Goal: Task Accomplishment & Management: Use online tool/utility

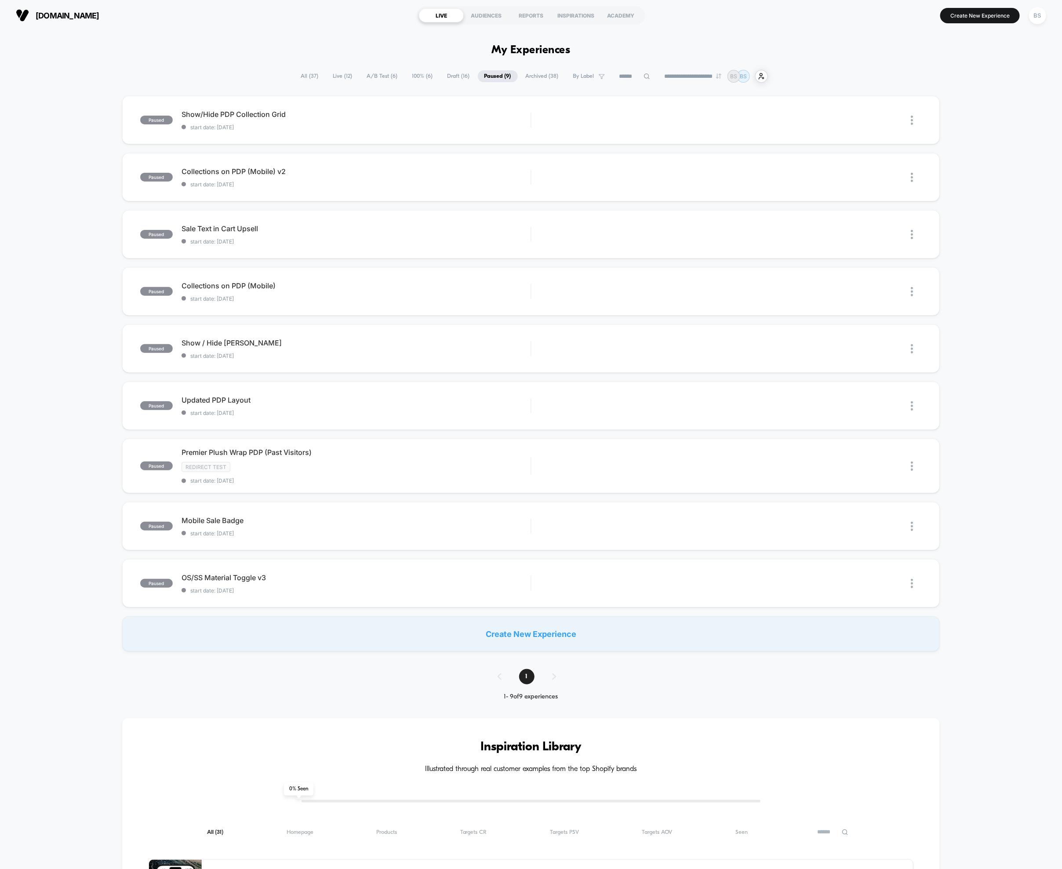
click at [298, 73] on span "All ( 37 )" at bounding box center [309, 76] width 31 height 12
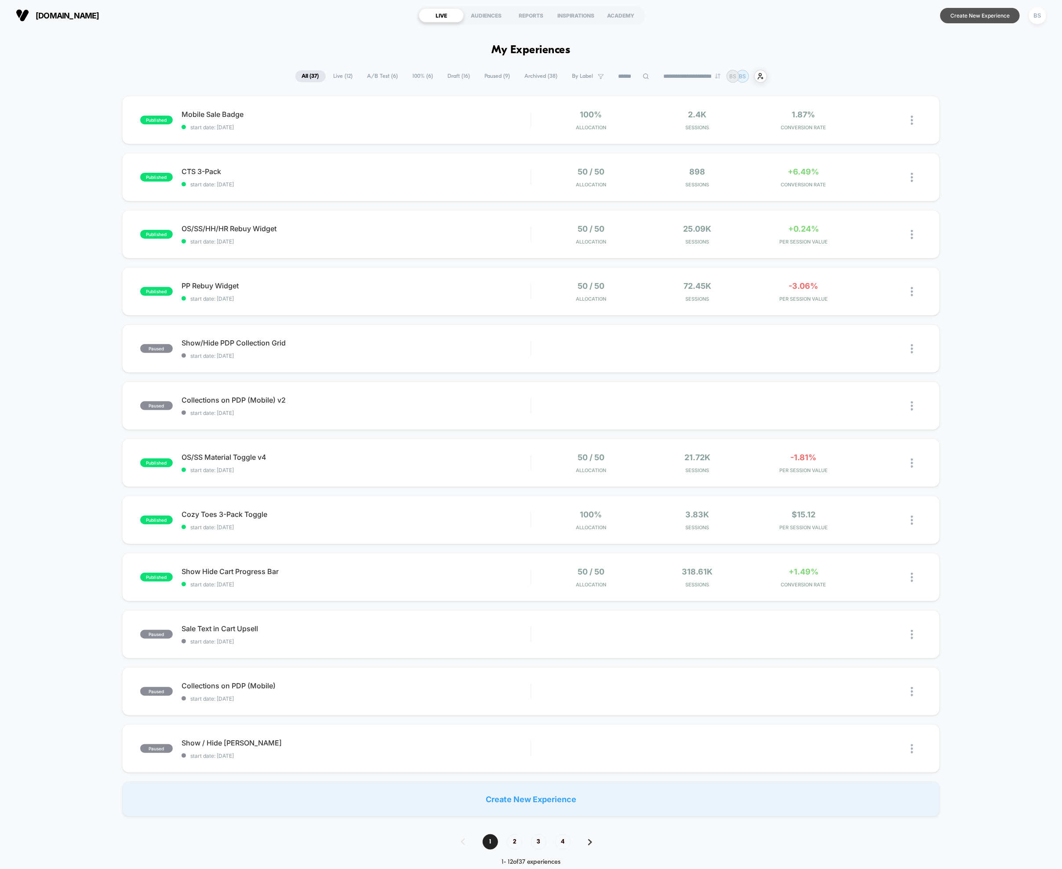
click at [985, 12] on button "Create New Experience" at bounding box center [980, 15] width 80 height 15
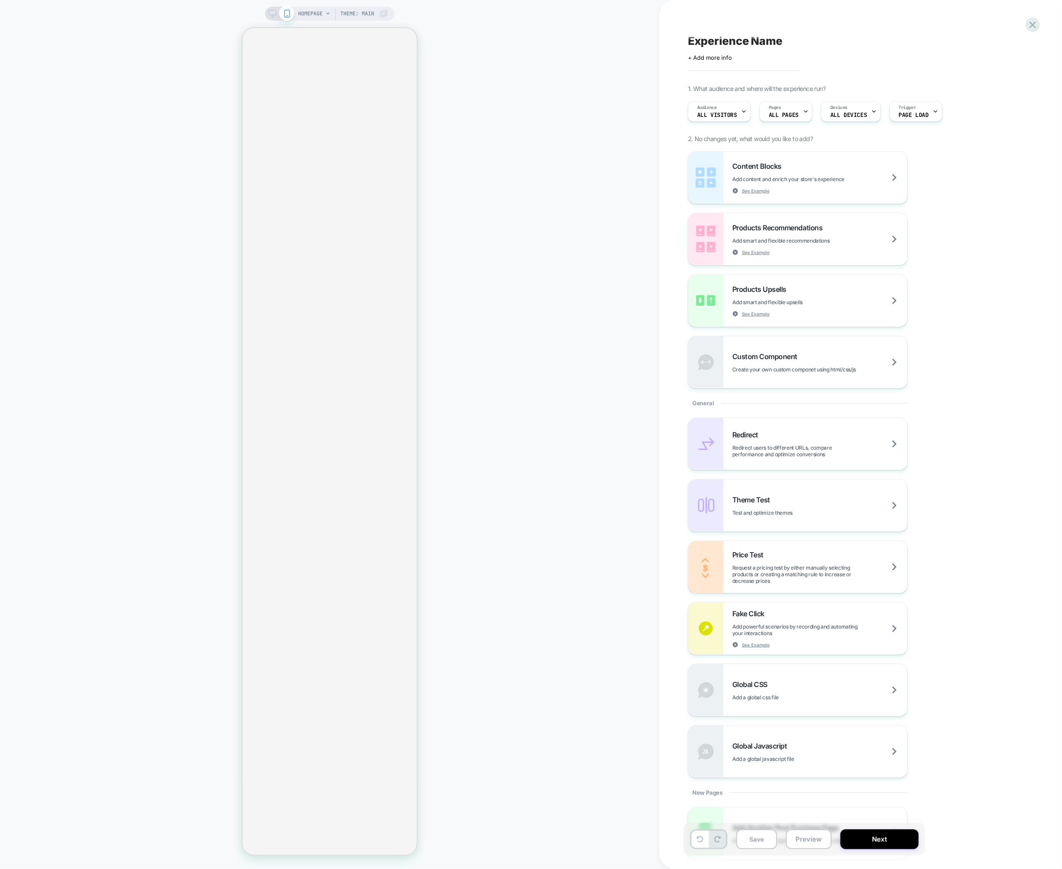
scroll to position [5, 0]
click at [758, 174] on span "Add content and enrich your store's experience" at bounding box center [810, 175] width 156 height 7
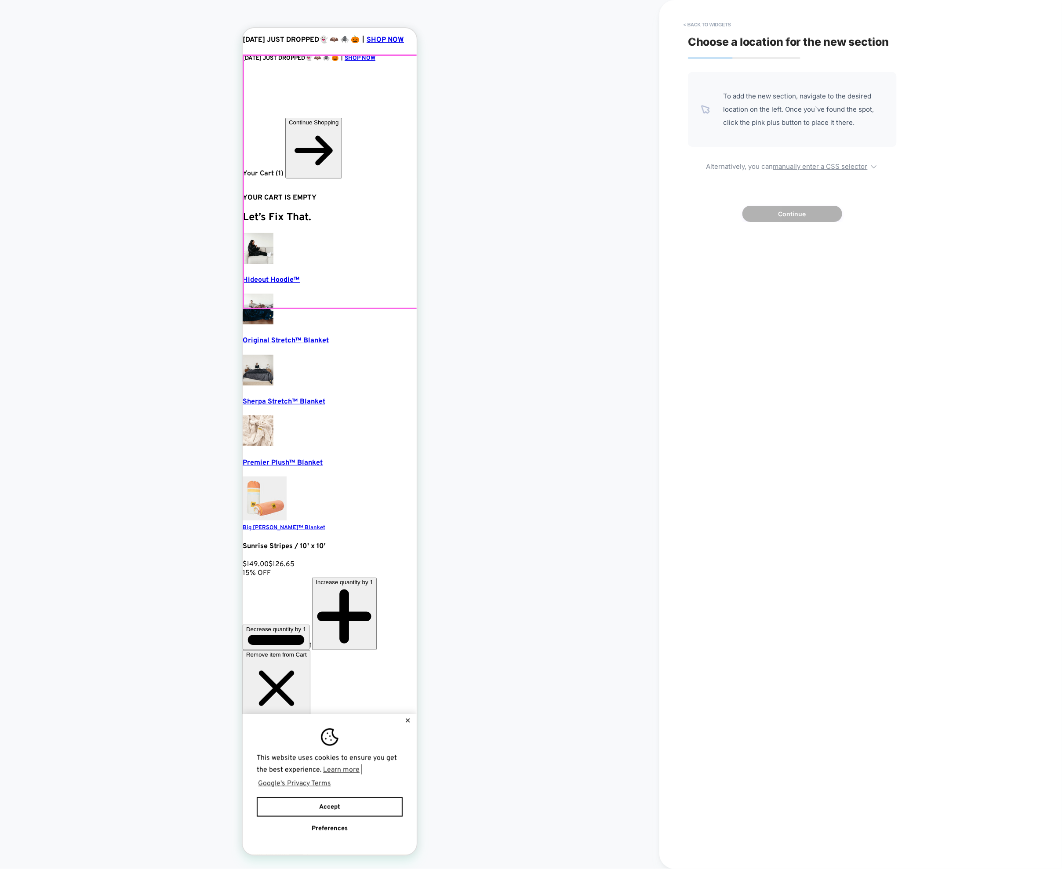
scroll to position [0, 0]
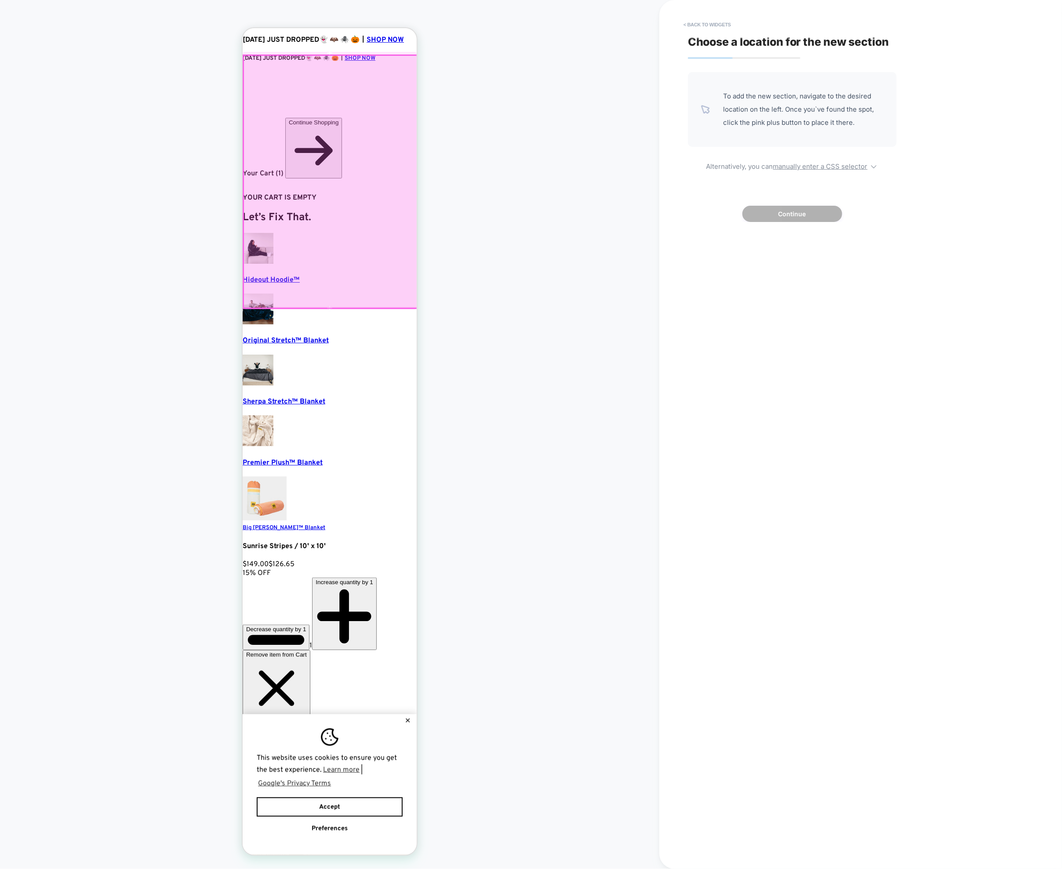
click at [307, 304] on div at bounding box center [330, 181] width 174 height 253
click at [307, 297] on div at bounding box center [329, 180] width 174 height 253
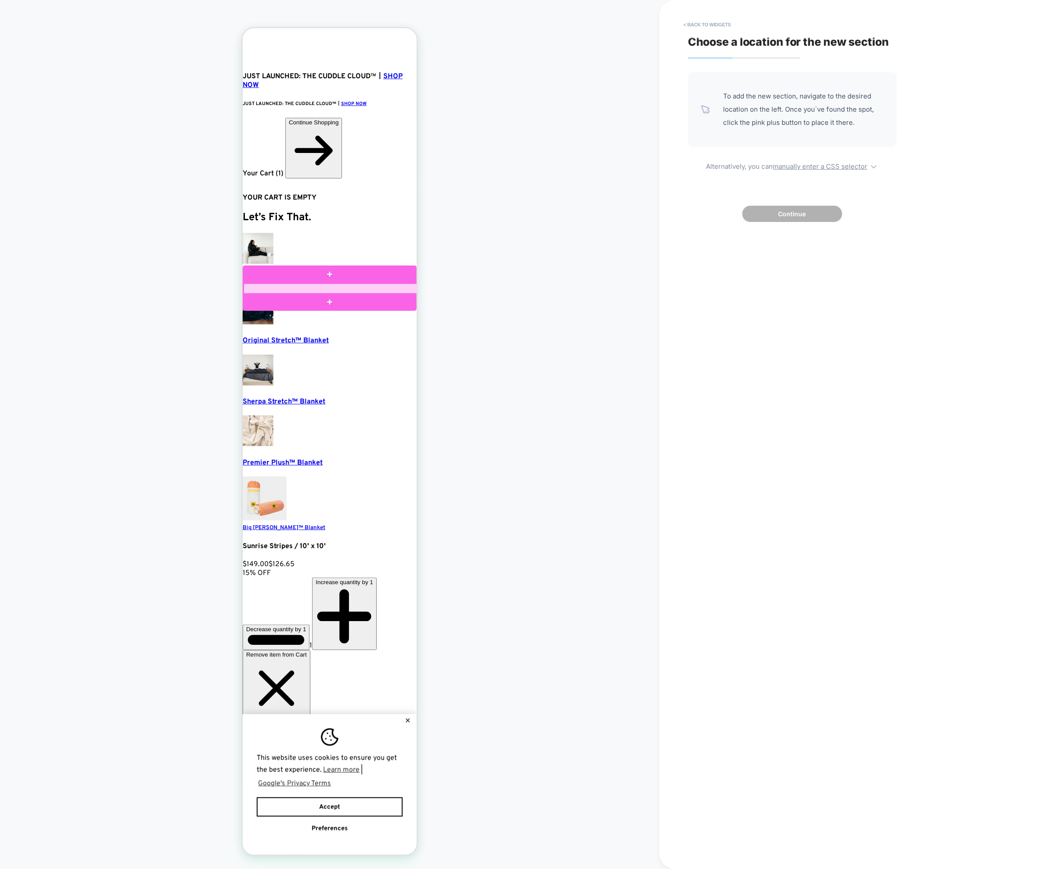
click at [309, 291] on div at bounding box center [330, 288] width 174 height 11
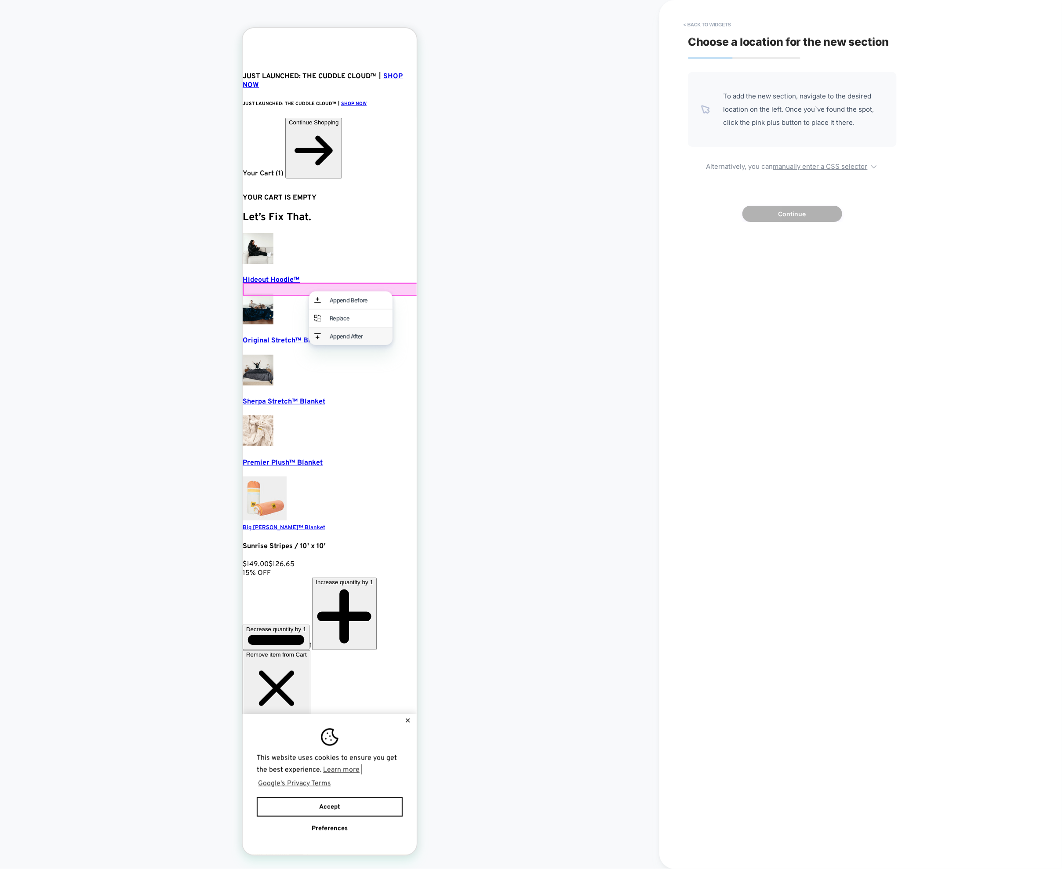
click at [330, 338] on div "Append After" at bounding box center [358, 335] width 58 height 7
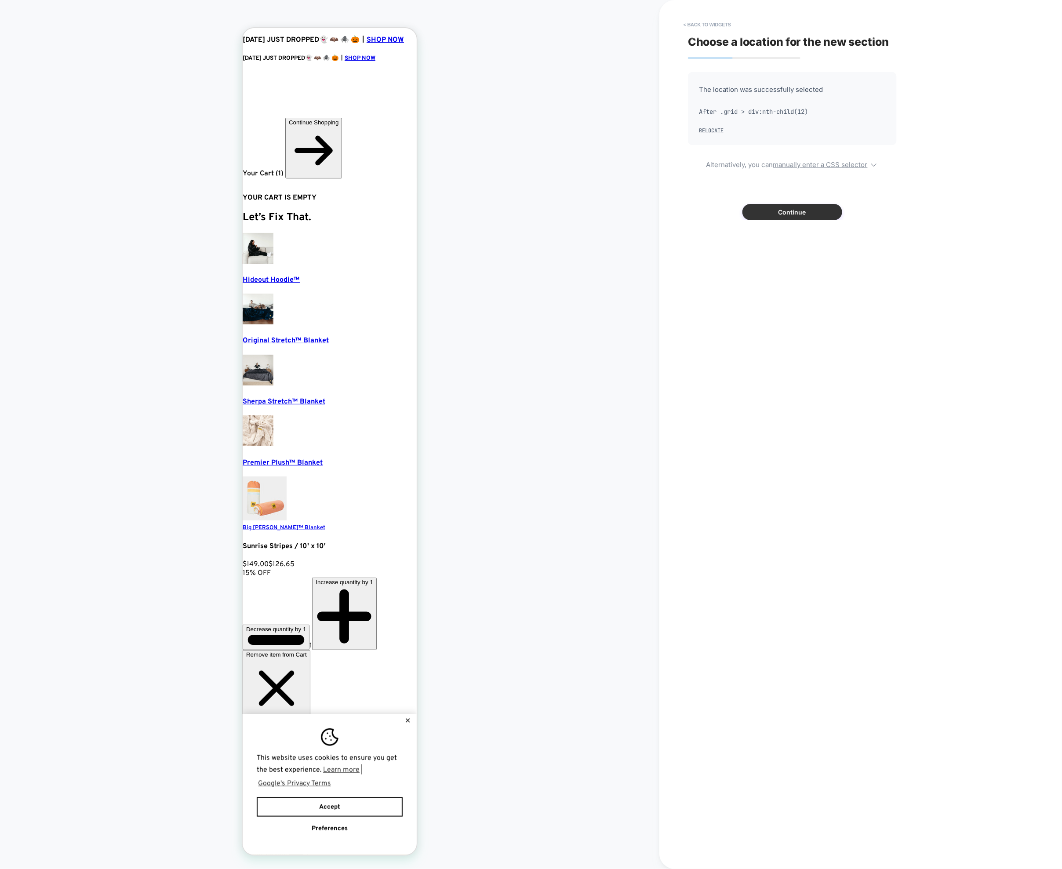
click at [770, 206] on button "Continue" at bounding box center [792, 212] width 100 height 16
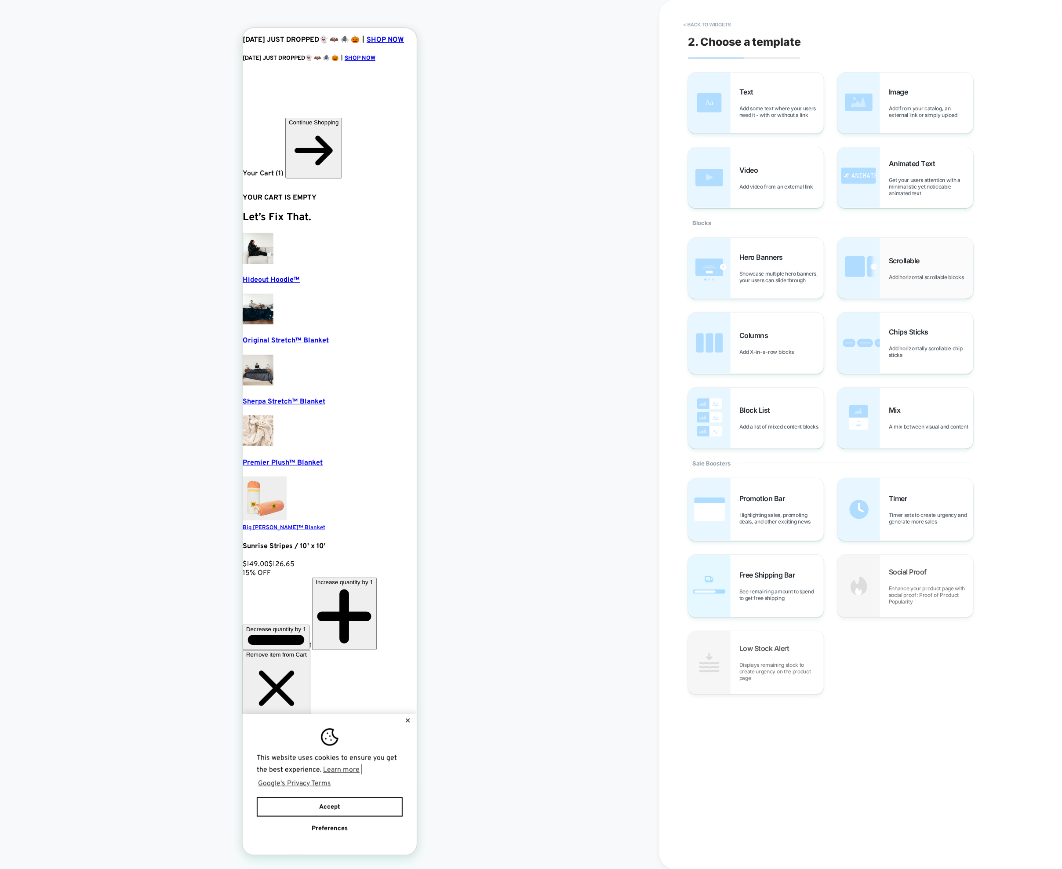
click at [0, 0] on img at bounding box center [0, 0] width 0 height 0
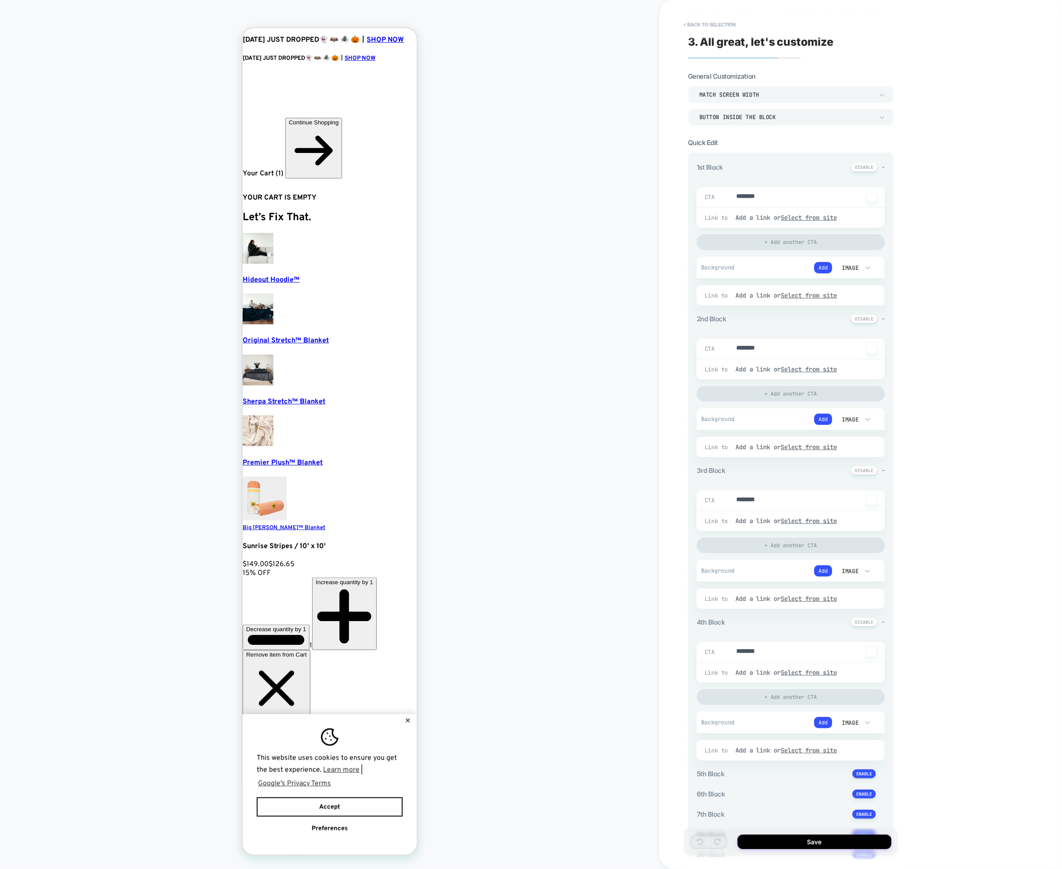
type textarea "*"
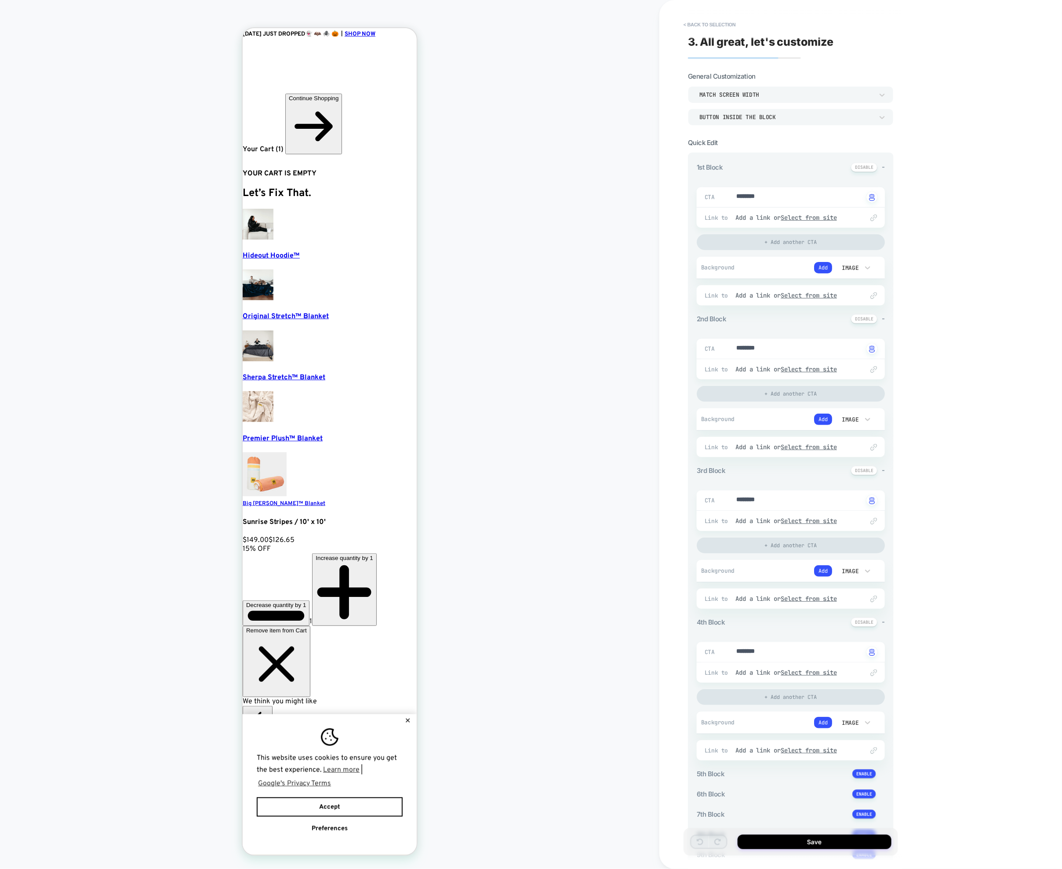
scroll to position [49, 0]
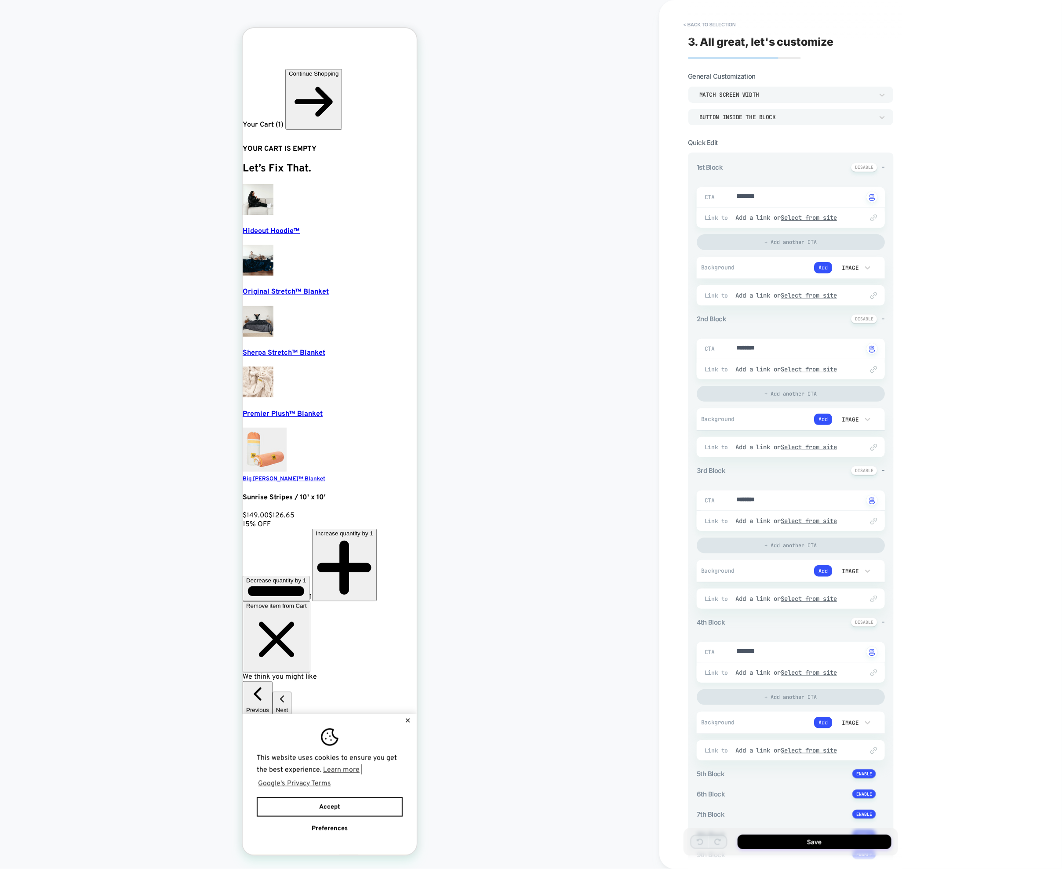
click at [697, 12] on div "3. All great, let's customize General Customization Match Screen Width Button i…" at bounding box center [790, 434] width 214 height 851
click at [696, 18] on button "< Back to selection" at bounding box center [709, 25] width 61 height 14
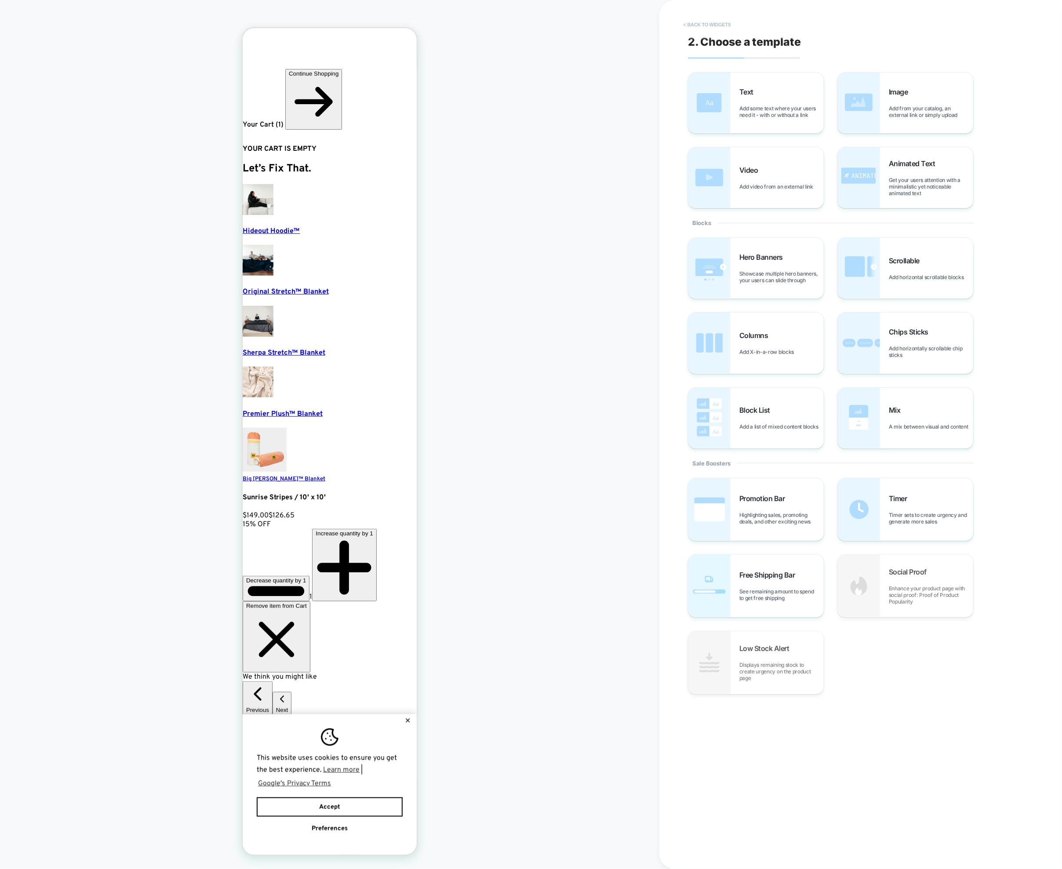
click at [0, 0] on button "< Back to widgets" at bounding box center [0, 0] width 0 height 0
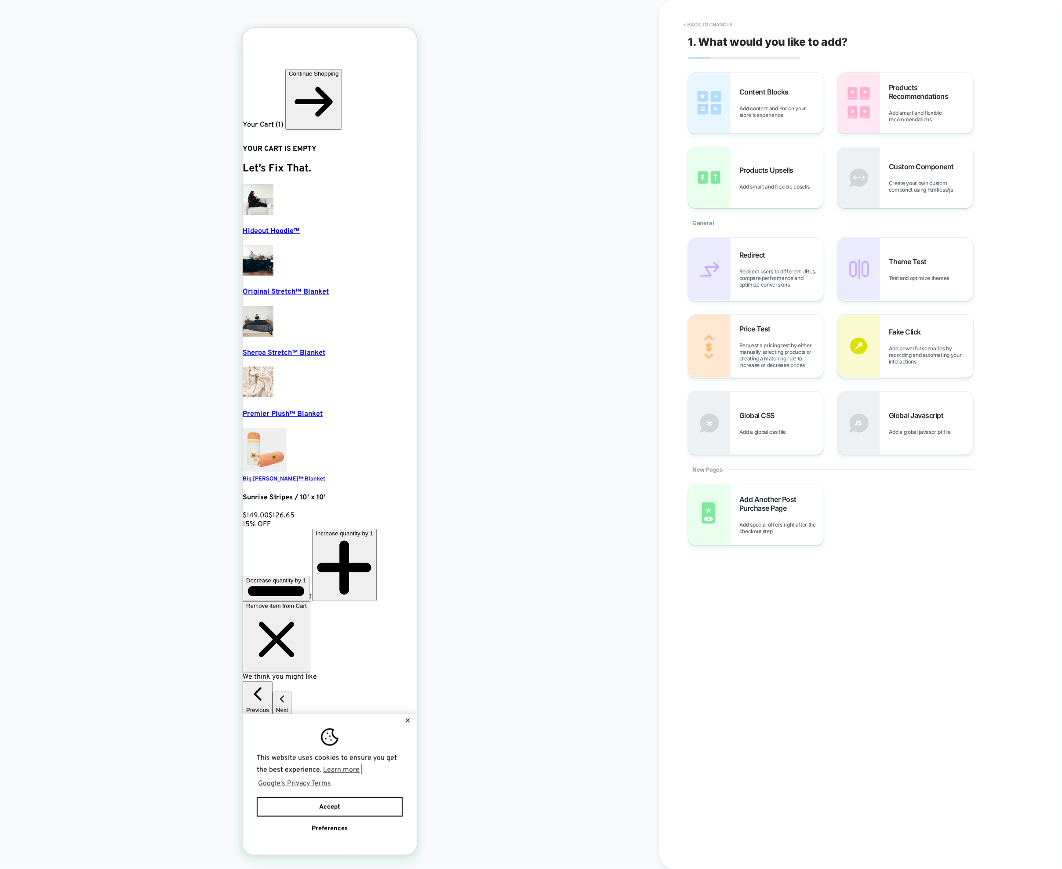
click at [0, 0] on button "< Back to changes" at bounding box center [0, 0] width 0 height 0
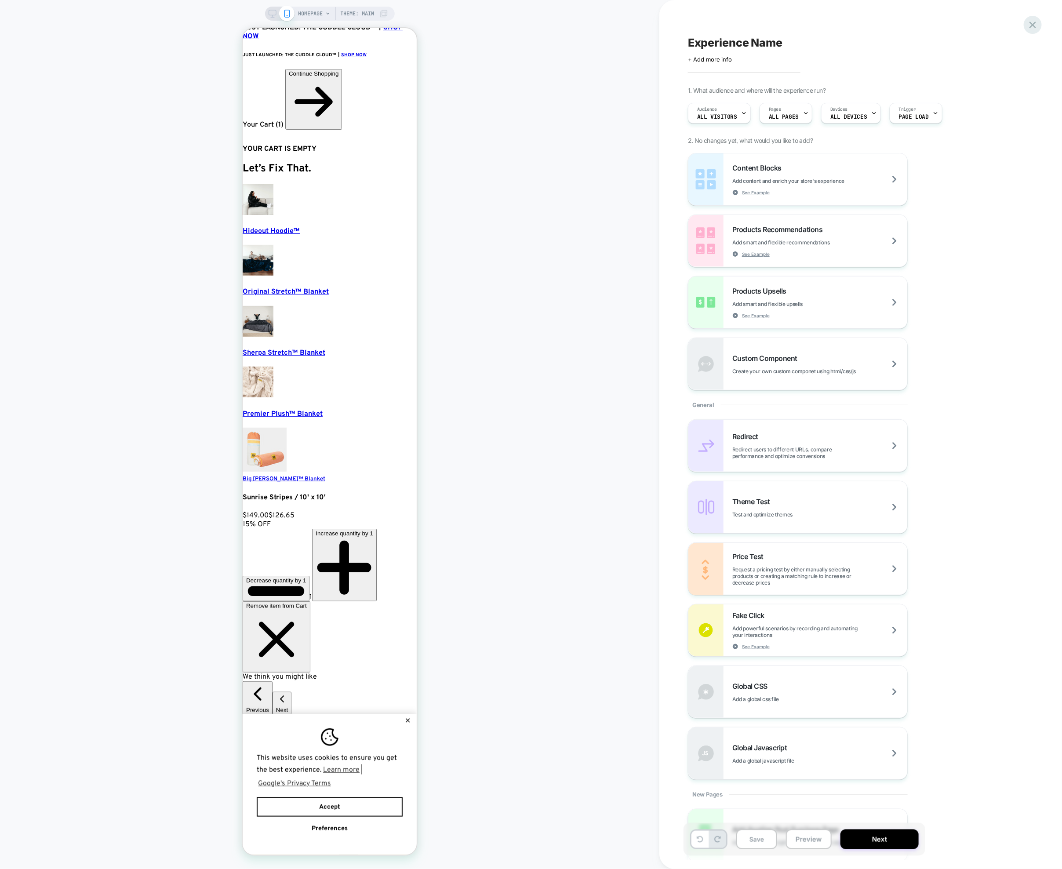
click at [0, 0] on icon at bounding box center [0, 0] width 0 height 0
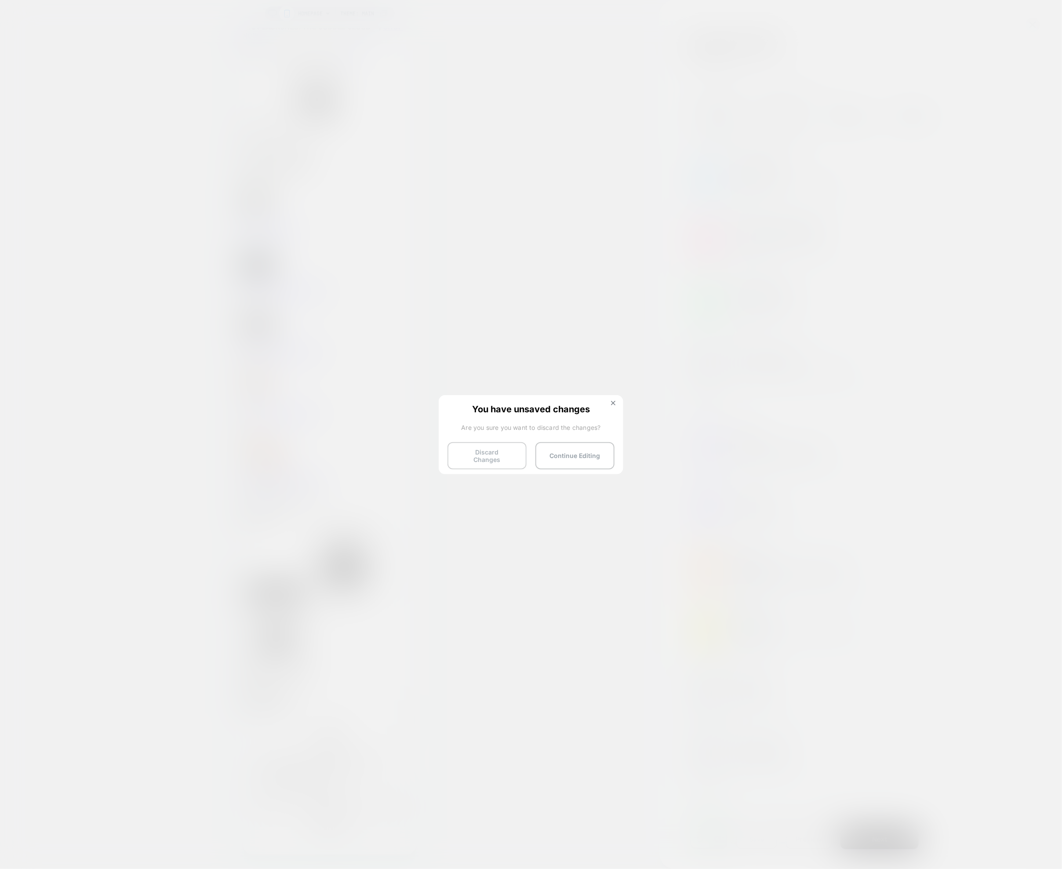
click at [503, 455] on button "Discard Changes" at bounding box center [486, 455] width 79 height 27
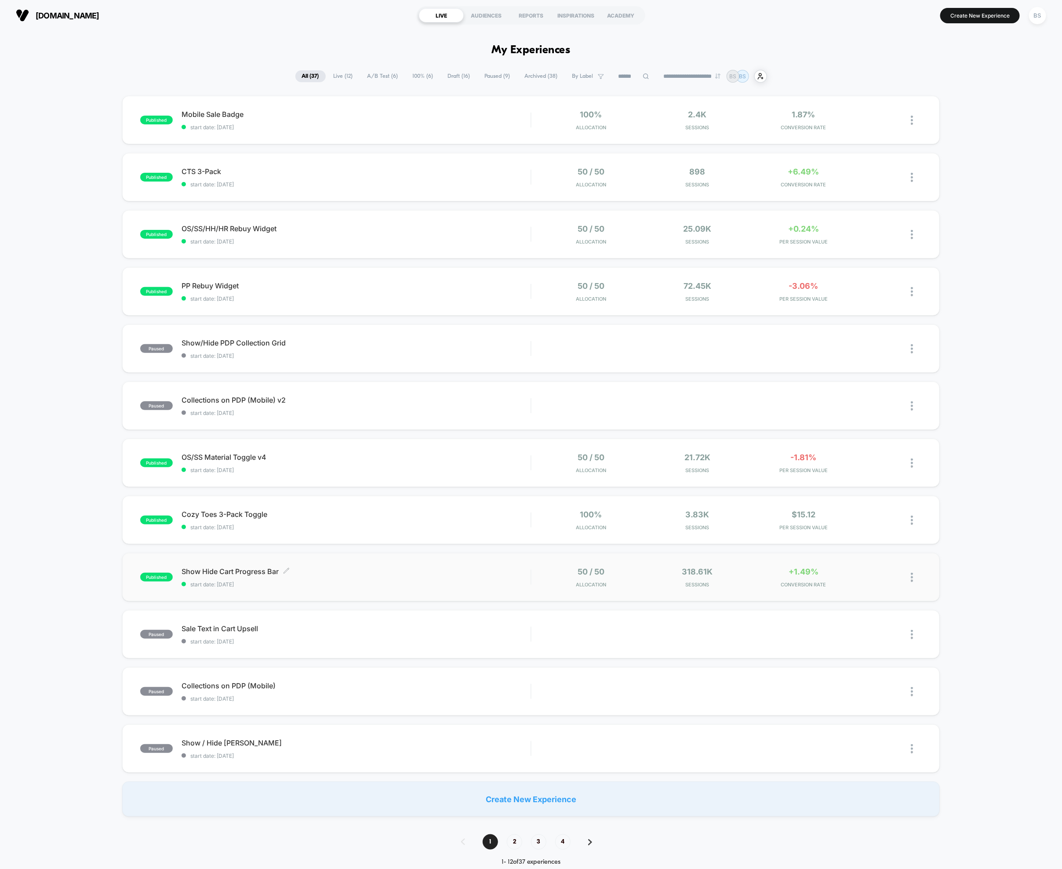
click at [526, 565] on div "published Show Hide Cart Progress Bar Click to edit experience details Click to…" at bounding box center [530, 577] width 817 height 48
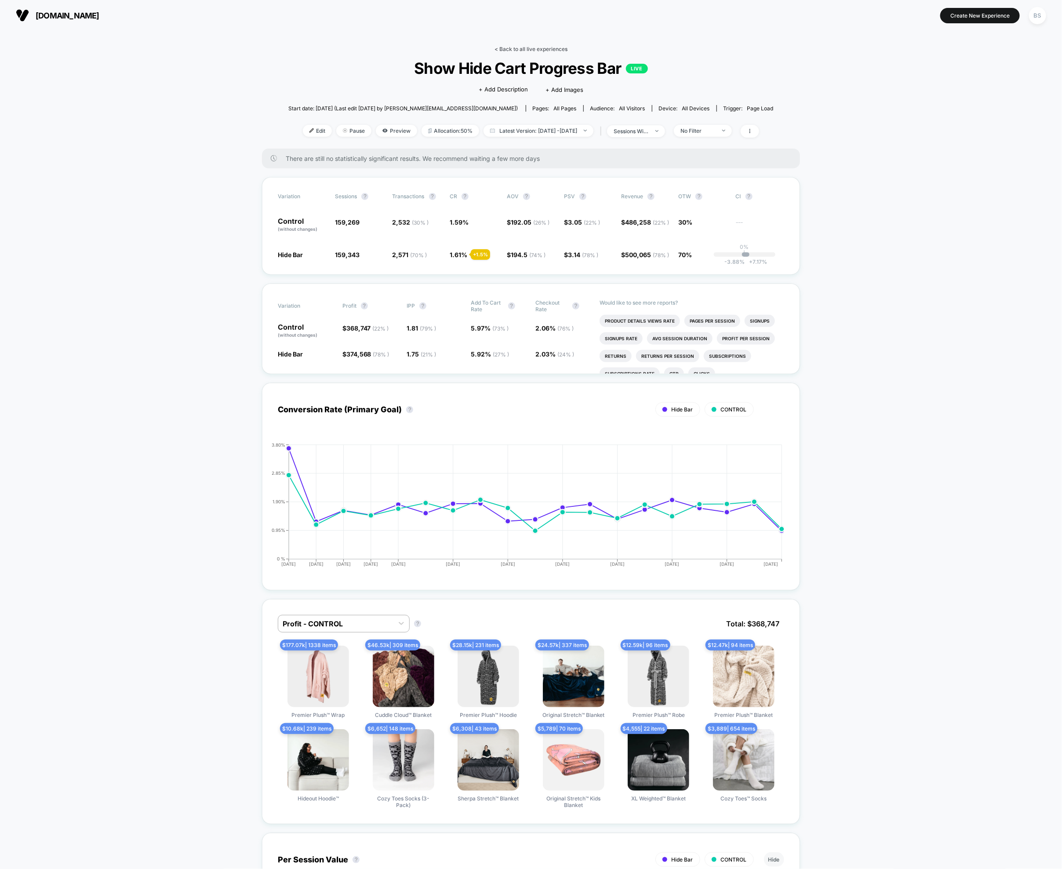
click at [518, 49] on link "< Back to all live experiences" at bounding box center [530, 49] width 73 height 7
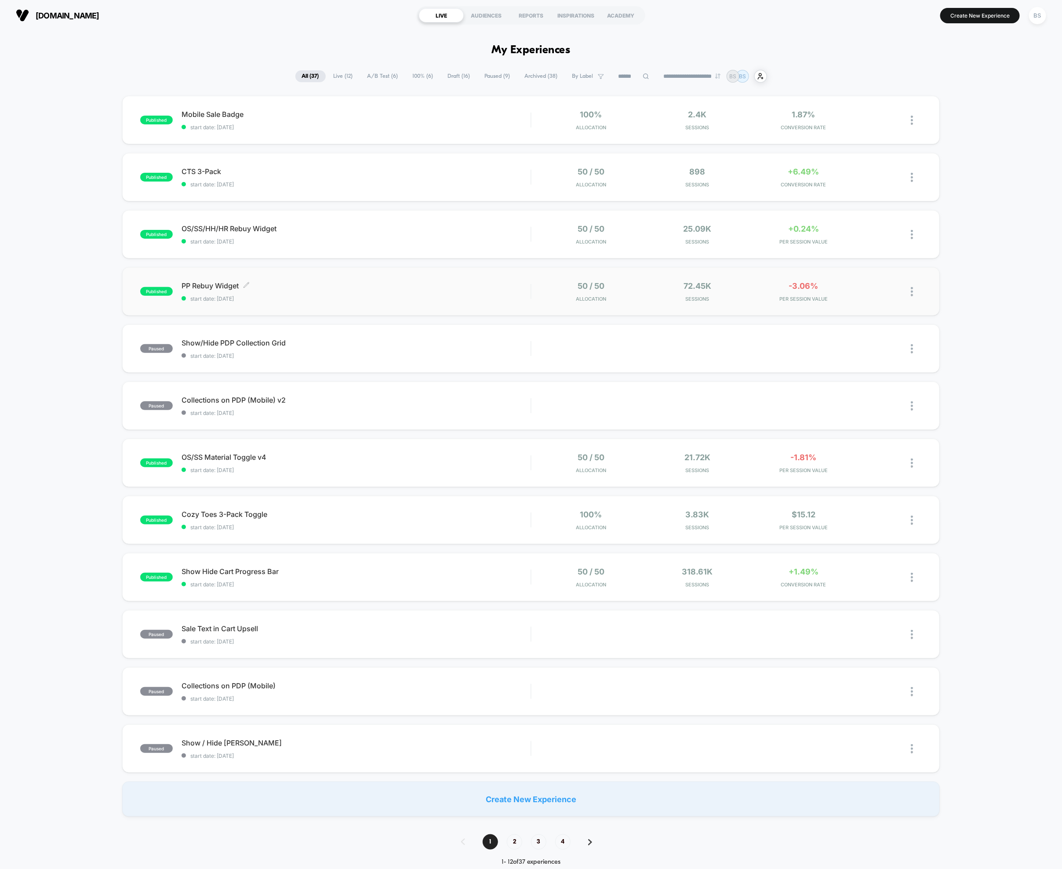
click at [511, 292] on div "PP Rebuy Widget Click to edit experience details Click to edit experience detai…" at bounding box center [355, 291] width 349 height 21
